Goal: Check status: Check status

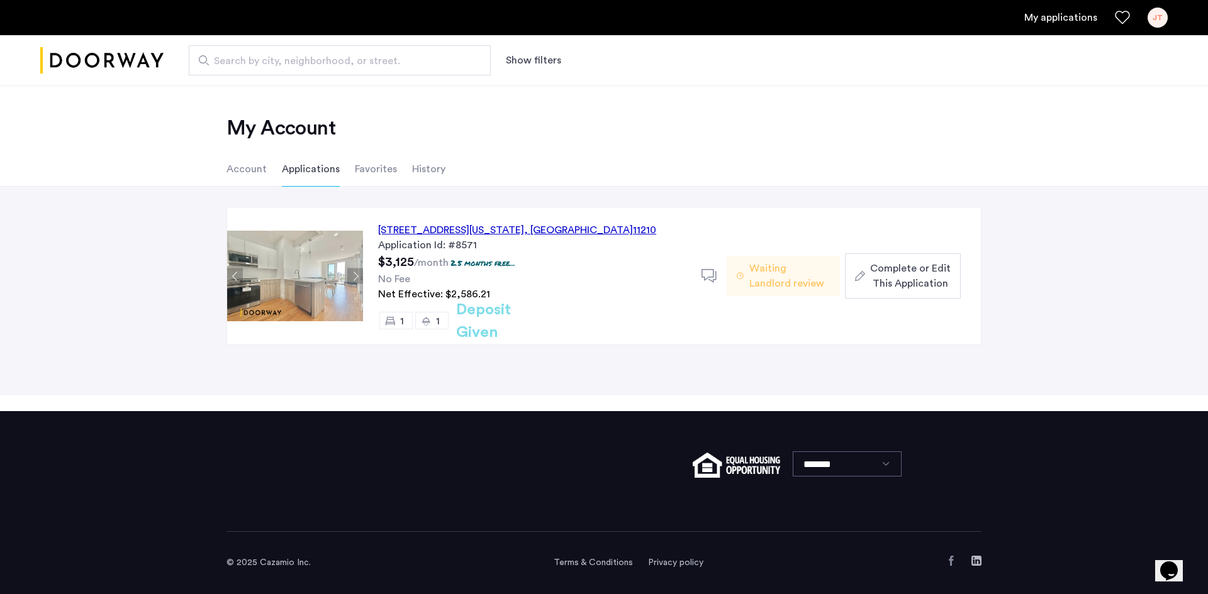
click at [527, 218] on div "[STREET_ADDRESS][US_STATE] Application Id: #8571 $3,125 /month 2.5 months free.…" at bounding box center [532, 276] width 338 height 137
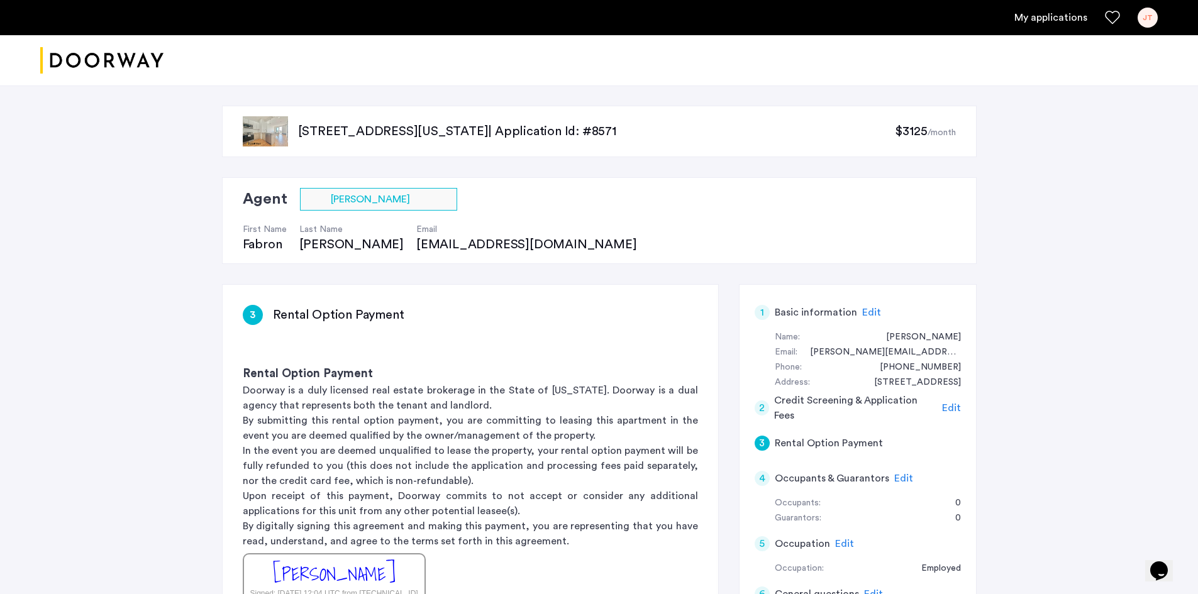
drag, startPoint x: 670, startPoint y: 443, endPoint x: 781, endPoint y: 416, distance: 114.1
click at [670, 443] on p "In the event you are deemed unqualified to lease the property, your rental opti…" at bounding box center [470, 465] width 455 height 45
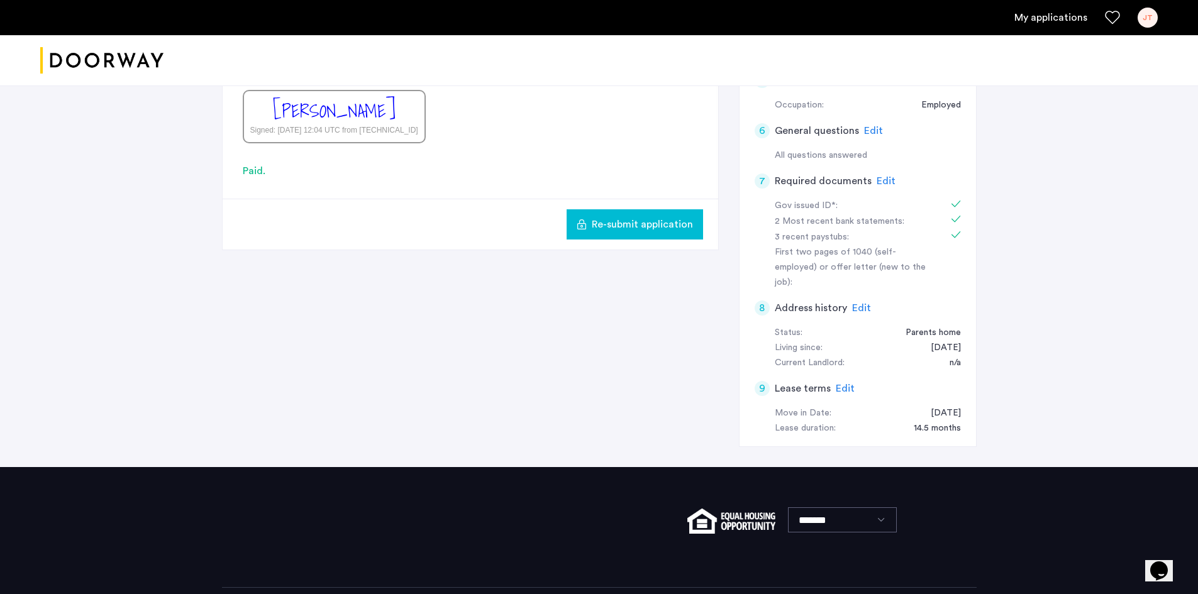
scroll to position [504, 0]
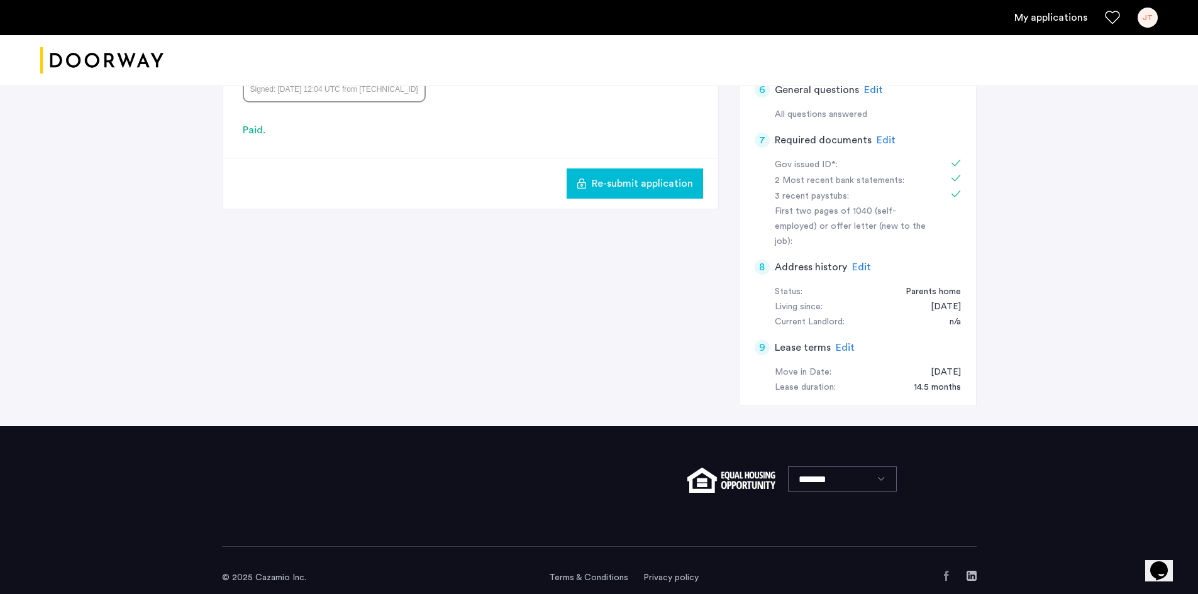
click at [1188, 161] on div "[STREET_ADDRESS][US_STATE] | Application Id: #8571 $3125 /month Agent Select ag…" at bounding box center [599, 3] width 1198 height 845
